Goal: Check status: Verify the current state of an ongoing process or item

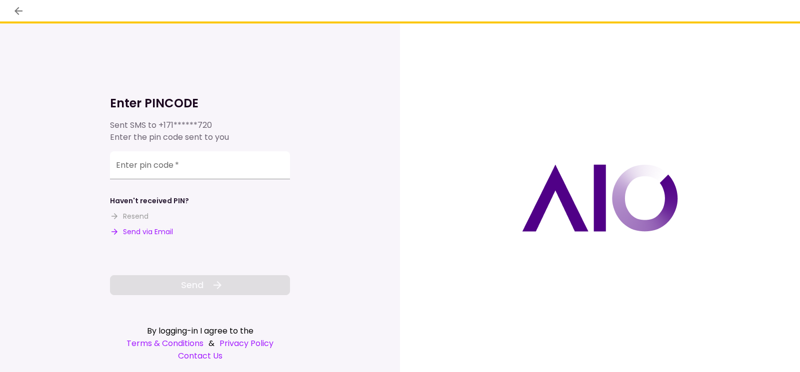
click at [144, 232] on button "Send via Email" at bounding box center [141, 232] width 63 height 10
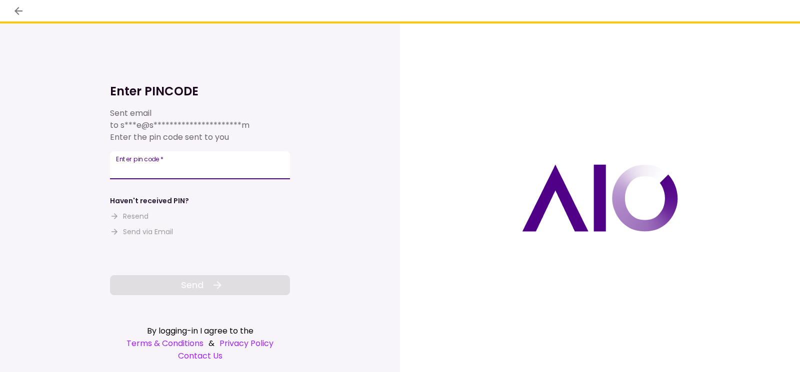
click at [254, 167] on input "Enter pin code   *" at bounding box center [200, 165] width 180 height 28
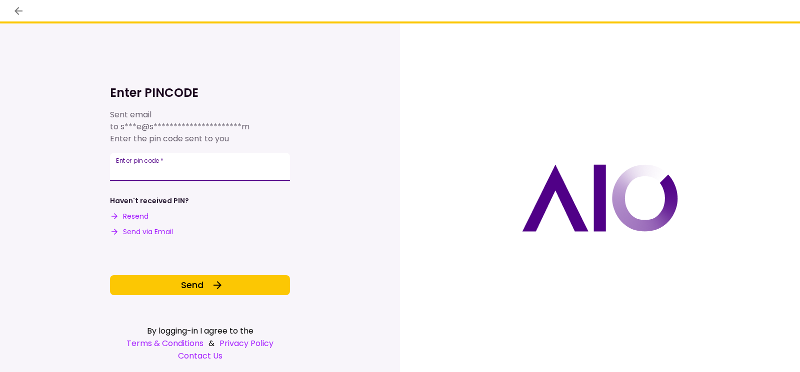
type input "******"
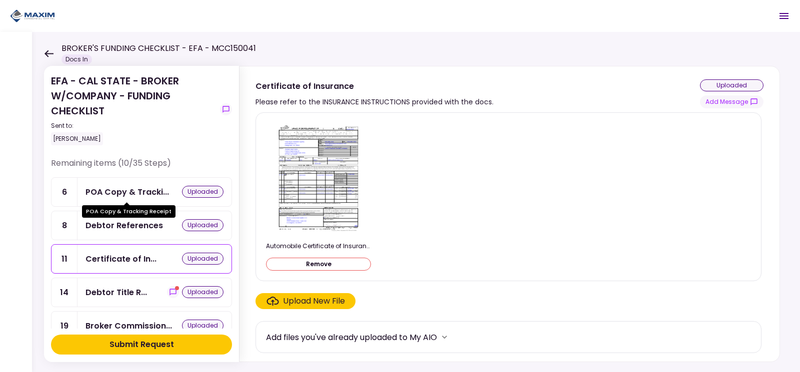
click at [125, 197] on div "POA Copy & Tracki..." at bounding box center [126, 192] width 83 height 12
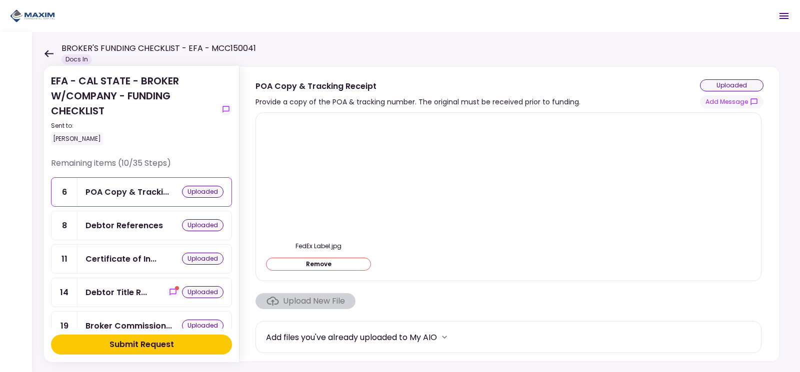
click at [128, 226] on div "Debtor References" at bounding box center [123, 225] width 77 height 12
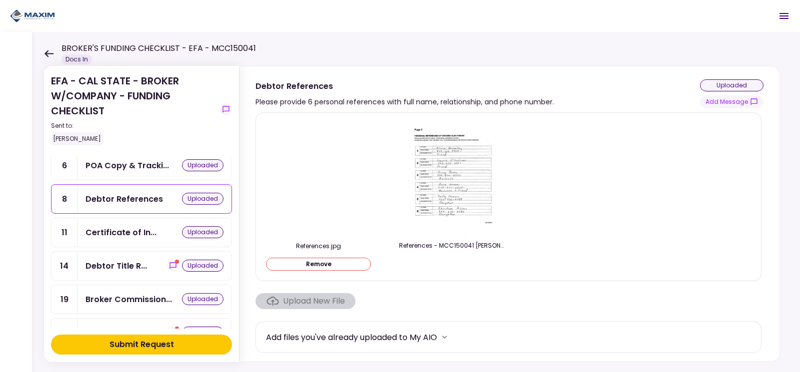
scroll to position [50, 0]
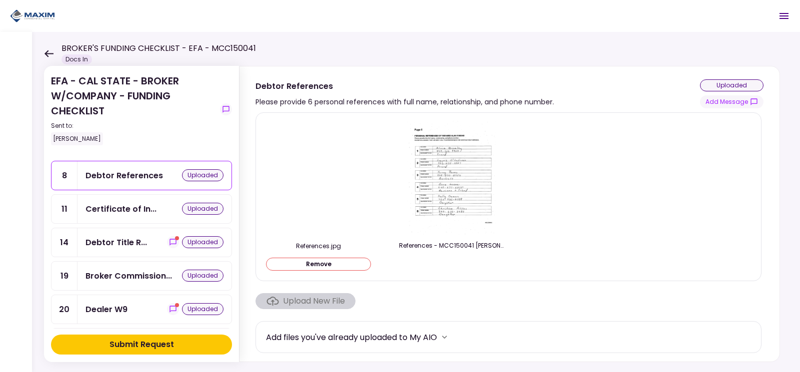
click at [128, 221] on div "Certificate of In... uploaded" at bounding box center [154, 209] width 154 height 28
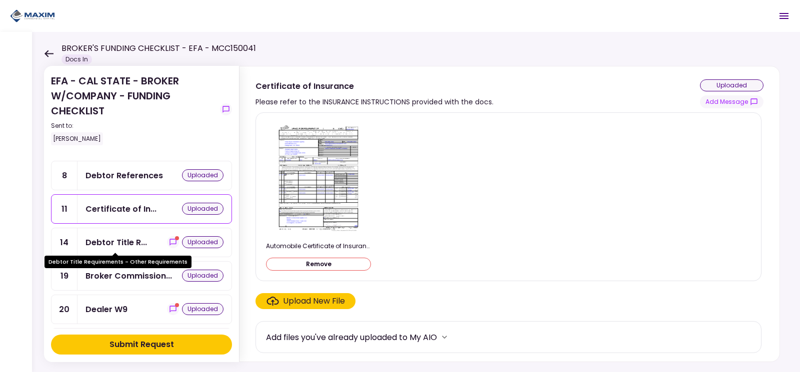
click at [119, 239] on div "Debtor Title R..." at bounding box center [115, 242] width 61 height 12
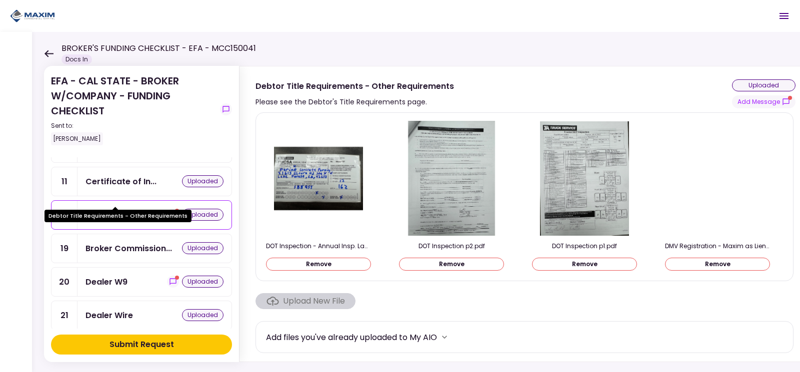
scroll to position [100, 0]
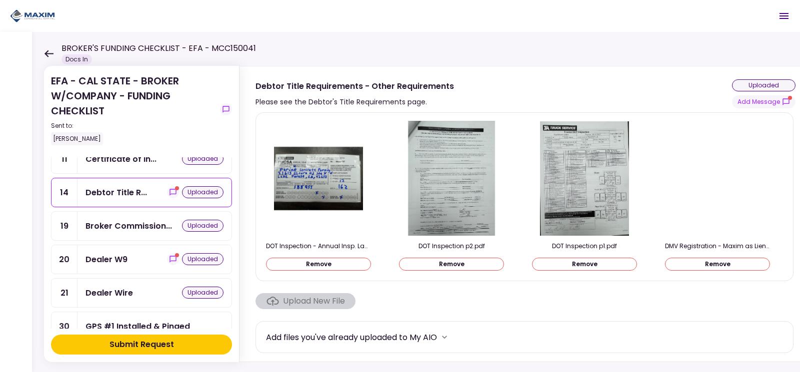
click at [119, 233] on div "Broker Commission... uploaded" at bounding box center [154, 226] width 154 height 28
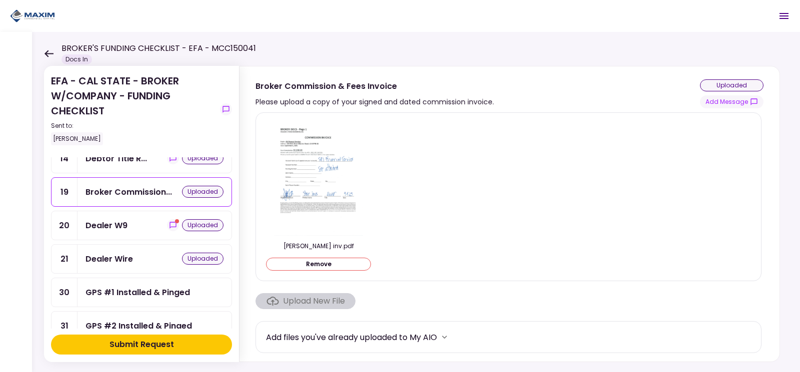
scroll to position [150, 0]
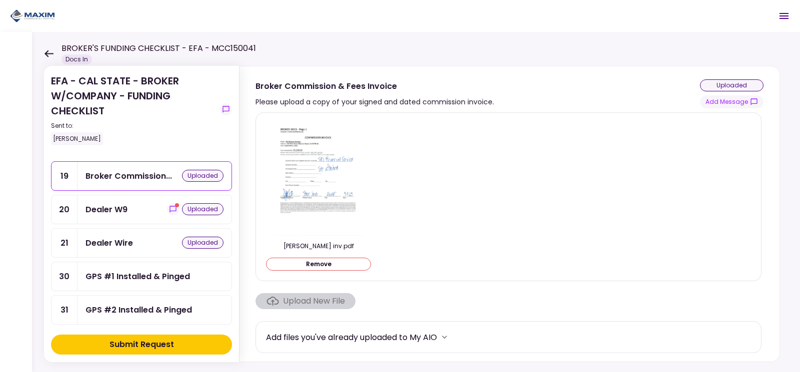
click at [120, 208] on div "Dealer W9" at bounding box center [106, 209] width 42 height 12
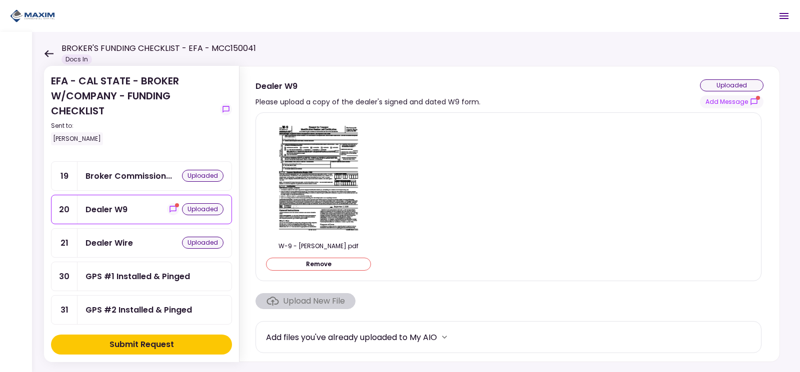
click at [111, 242] on div "Dealer Wire" at bounding box center [108, 243] width 47 height 12
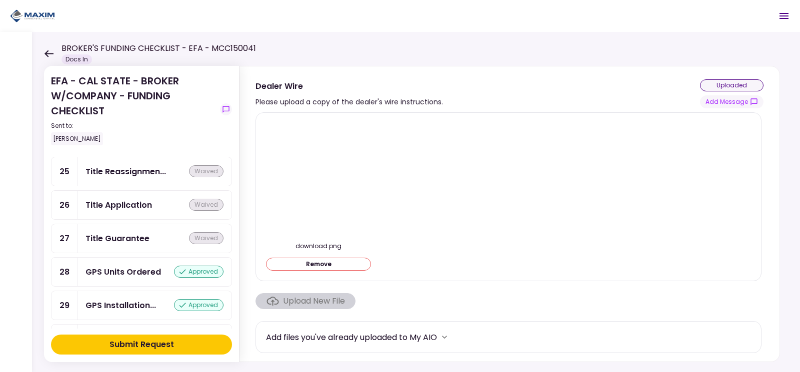
scroll to position [1000, 0]
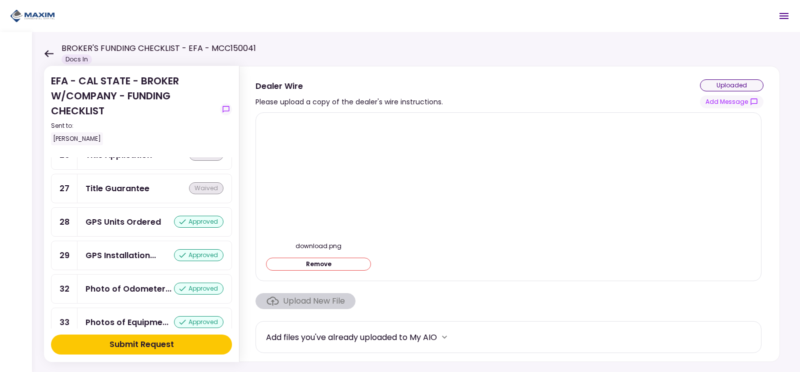
click at [125, 228] on div "GPS Units Ordered" at bounding box center [122, 222] width 75 height 12
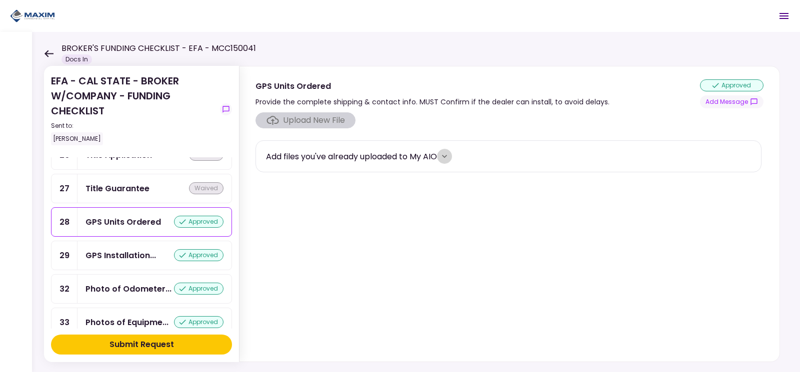
click at [446, 156] on icon "more" at bounding box center [444, 156] width 10 height 10
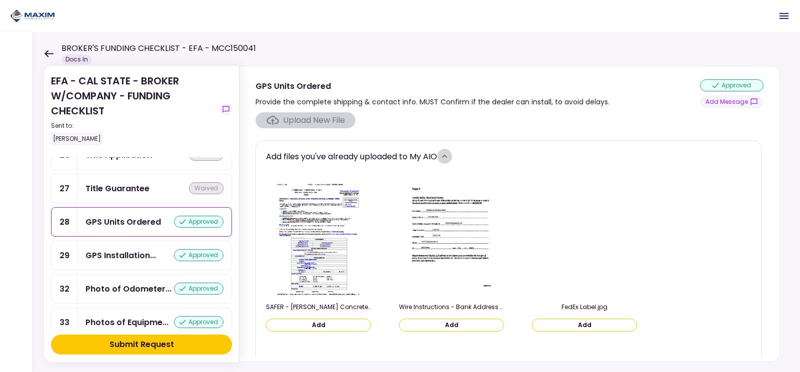
click at [446, 156] on icon "more" at bounding box center [444, 156] width 10 height 10
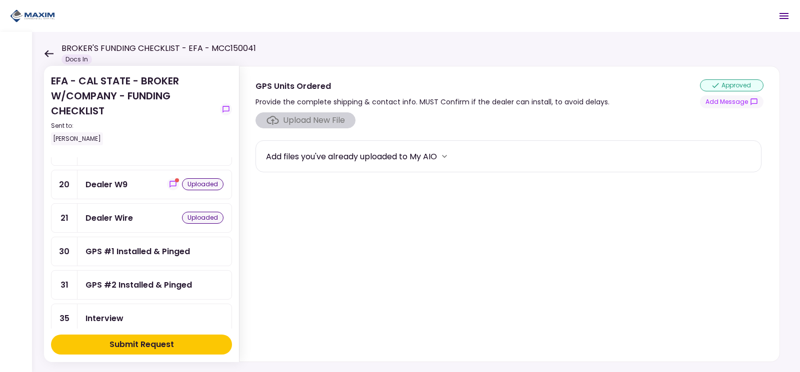
scroll to position [113, 0]
